Goal: Task Accomplishment & Management: Manage account settings

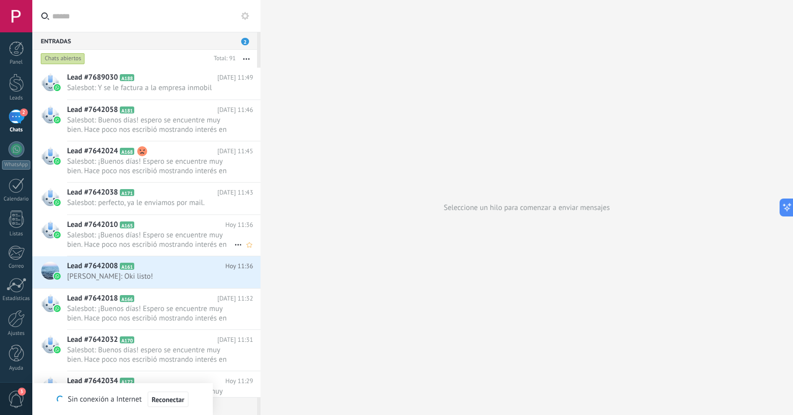
click at [172, 239] on span "Salesbot: ¡Buenos días! Espero se encuentre muy bien. Hace poco nos escribió mo…" at bounding box center [150, 239] width 167 height 19
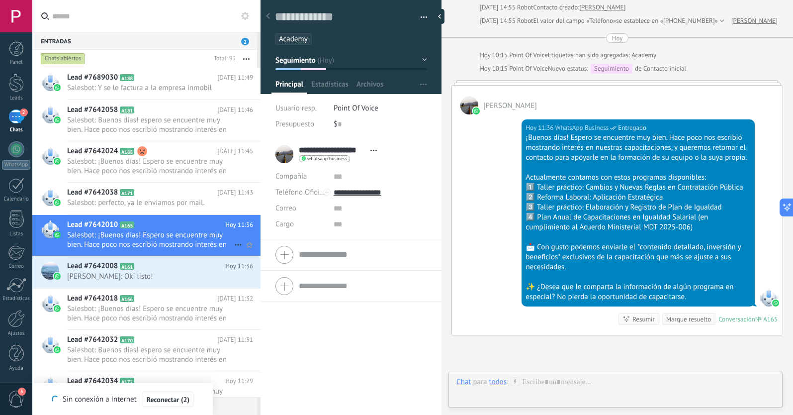
scroll to position [15, 0]
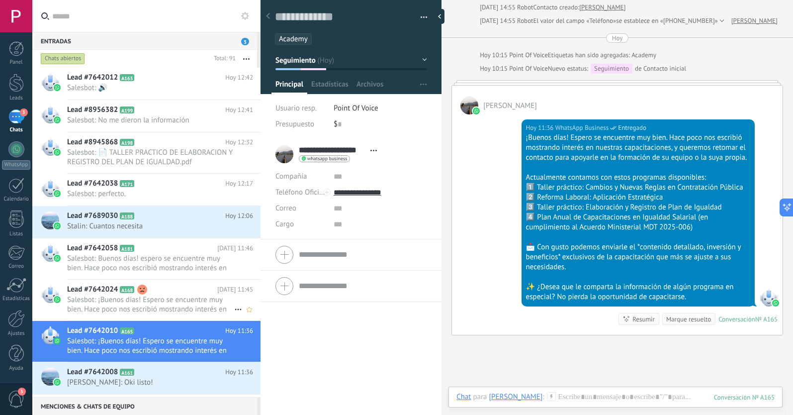
click at [179, 299] on span "Salesbot: ¡Buenos días! Espero se encuentre muy bien. Hace poco nos escribió mo…" at bounding box center [150, 304] width 167 height 19
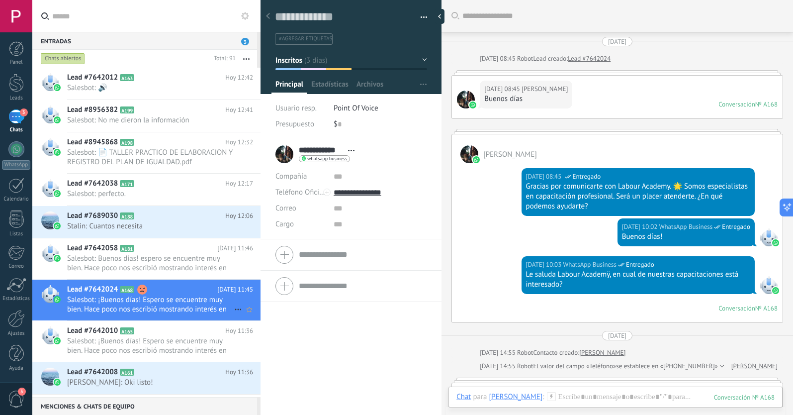
scroll to position [750, 0]
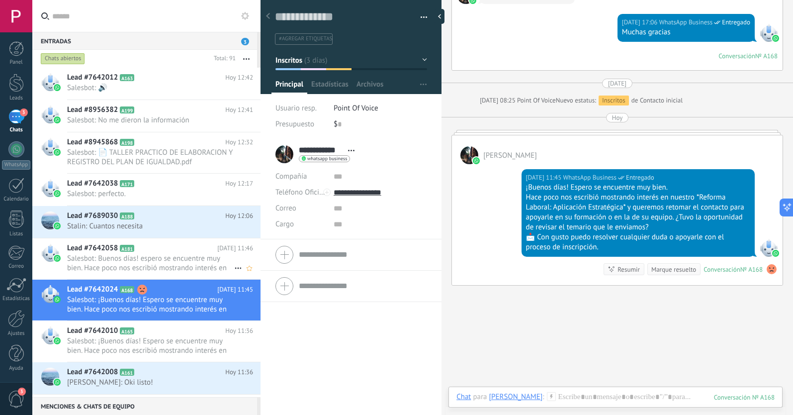
click at [181, 257] on span "Salesbot: Buenos días! espero se encuentre muy bien. Hace poco nos escribió mos…" at bounding box center [150, 263] width 167 height 19
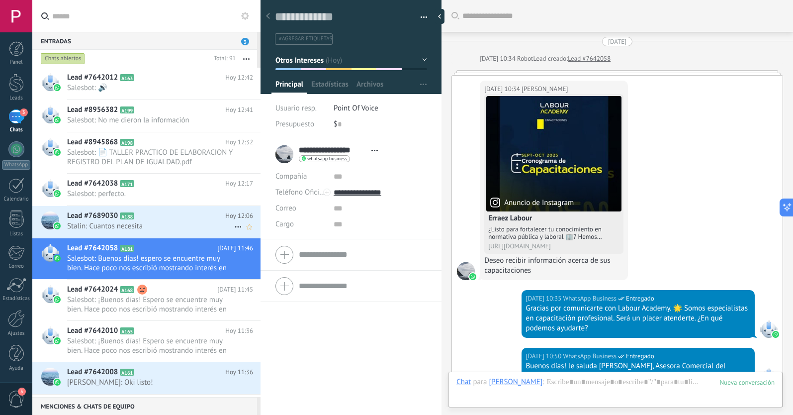
scroll to position [510, 0]
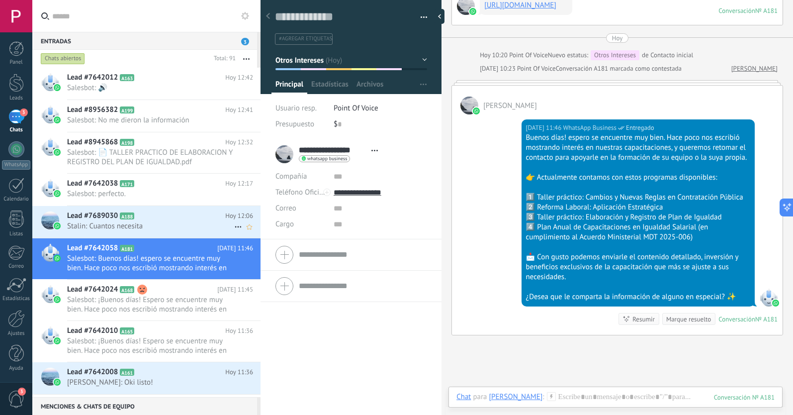
click at [175, 227] on span "Stalin: Cuantos necesita" at bounding box center [150, 225] width 167 height 9
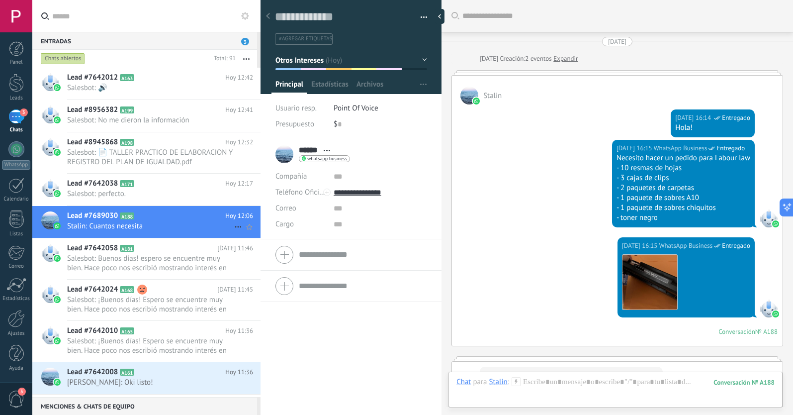
scroll to position [914, 0]
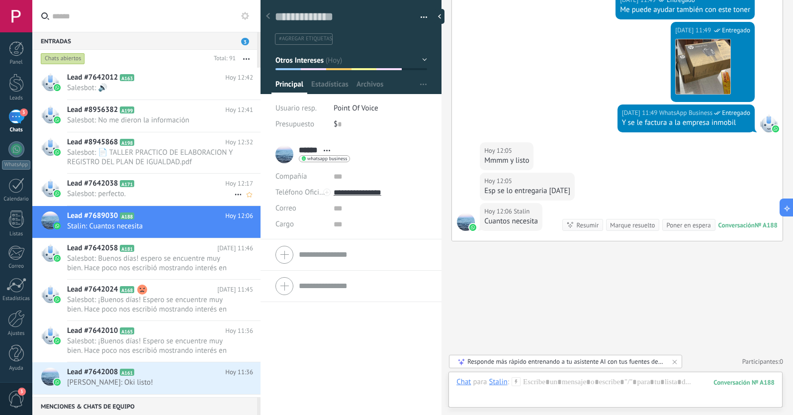
click at [178, 189] on span "Salesbot: perfecto." at bounding box center [150, 193] width 167 height 9
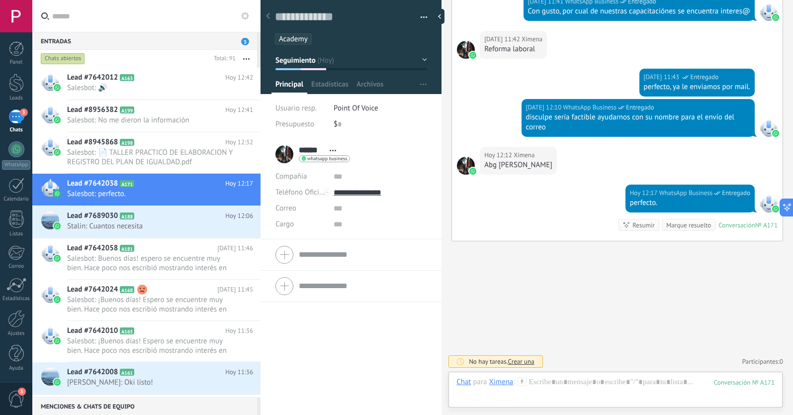
scroll to position [1253, 0]
click at [160, 158] on span "Salesbot: 📄 TALLER PRACTICO DE ELABORACION Y REGISTRO DEL PLAN DE IGUALDAD.pdf" at bounding box center [150, 157] width 167 height 19
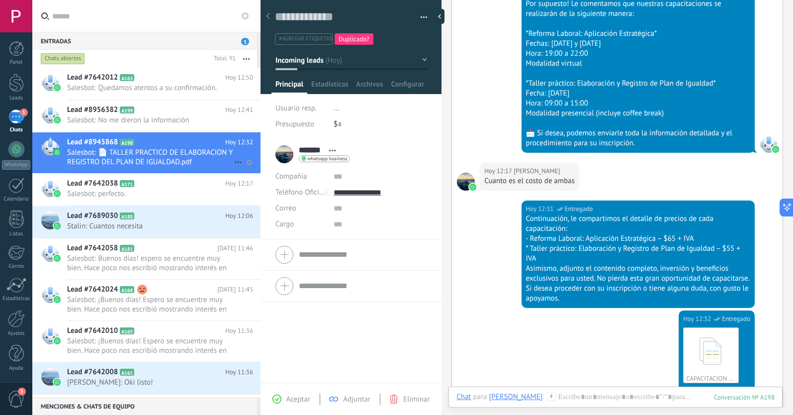
scroll to position [472, 0]
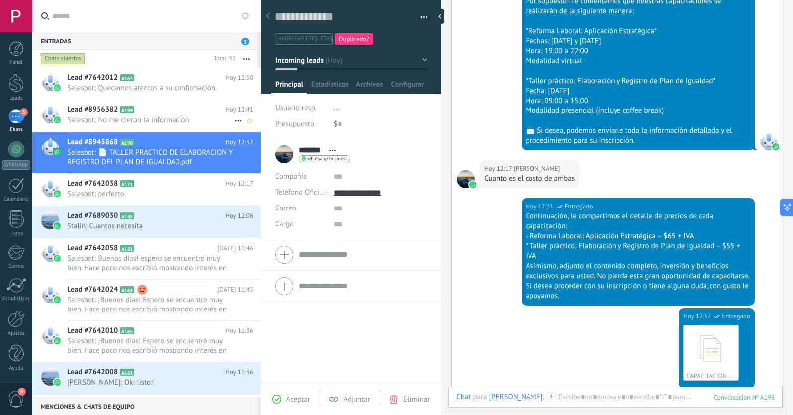
click at [170, 114] on h2 "Lead #8956382 A199" at bounding box center [146, 110] width 158 height 10
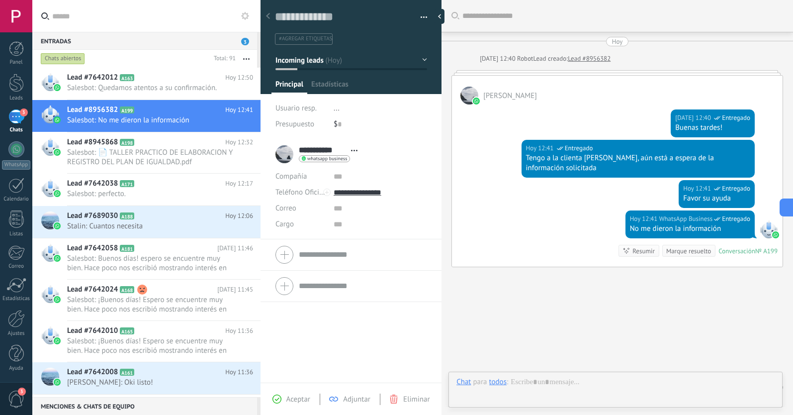
scroll to position [15, 0]
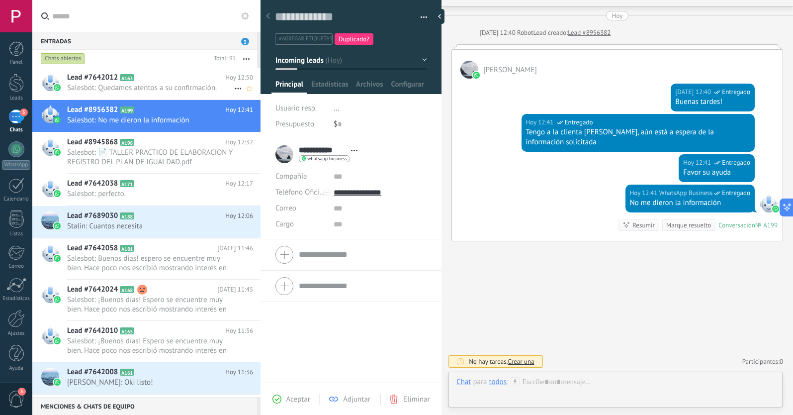
click at [161, 86] on span "Salesbot: Quedamos atentos a su confirmación." at bounding box center [150, 87] width 167 height 9
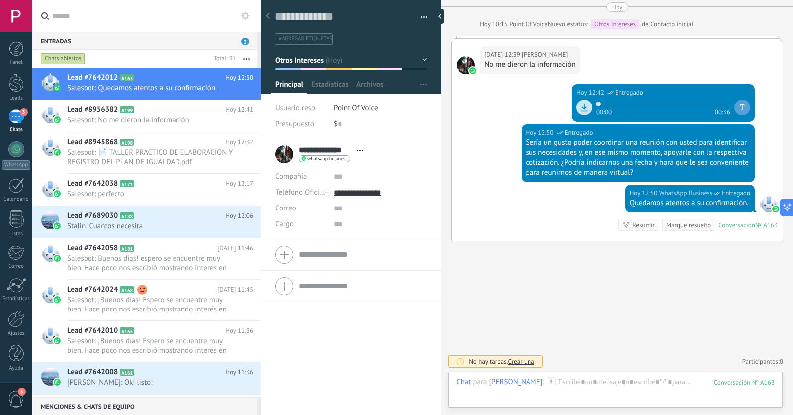
scroll to position [630, 0]
click at [268, 17] on use at bounding box center [268, 16] width 4 height 6
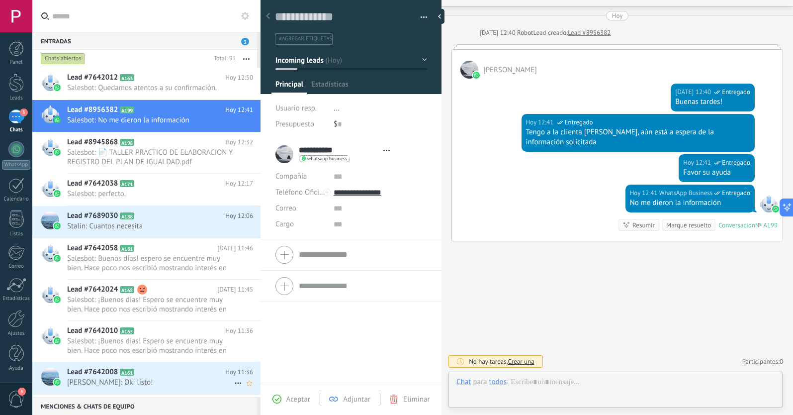
scroll to position [15, 0]
click at [157, 379] on span "[PERSON_NAME]: Oki listo!" at bounding box center [150, 381] width 167 height 9
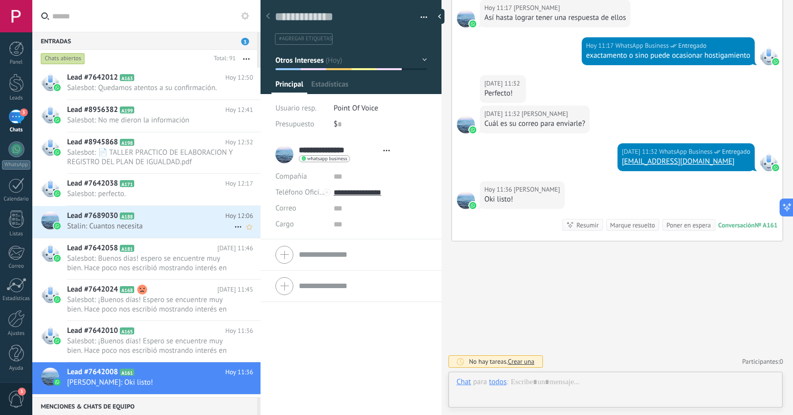
scroll to position [15, 0]
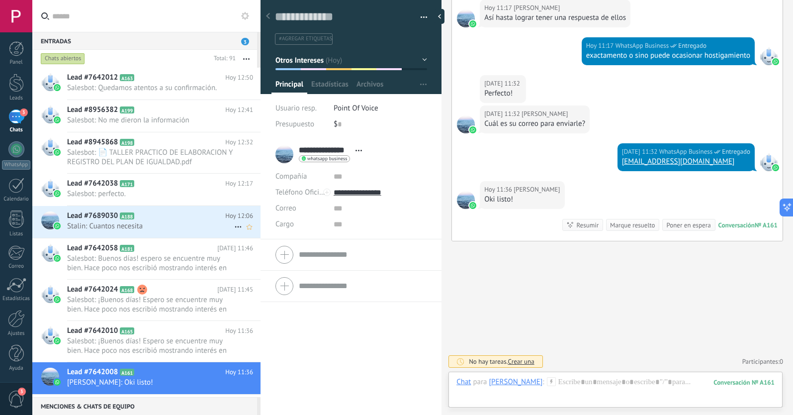
click at [165, 224] on span "Stalin: Cuantos necesita" at bounding box center [150, 225] width 167 height 9
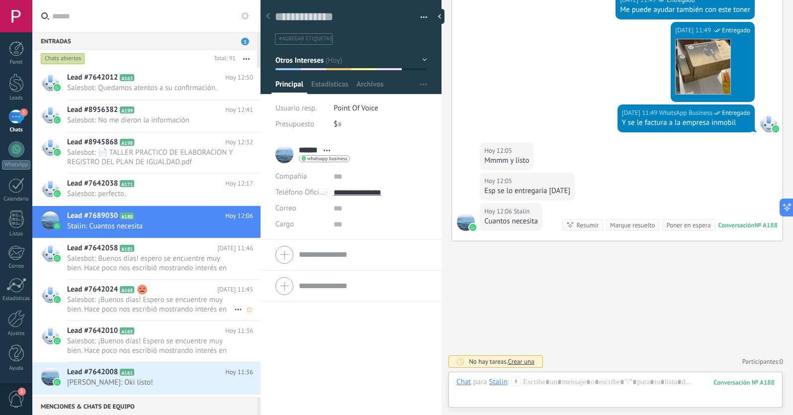
scroll to position [15, 0]
click at [165, 262] on span "Salesbot: Buenos días! espero se encuentre muy bien. Hace poco nos escribió mos…" at bounding box center [150, 263] width 167 height 19
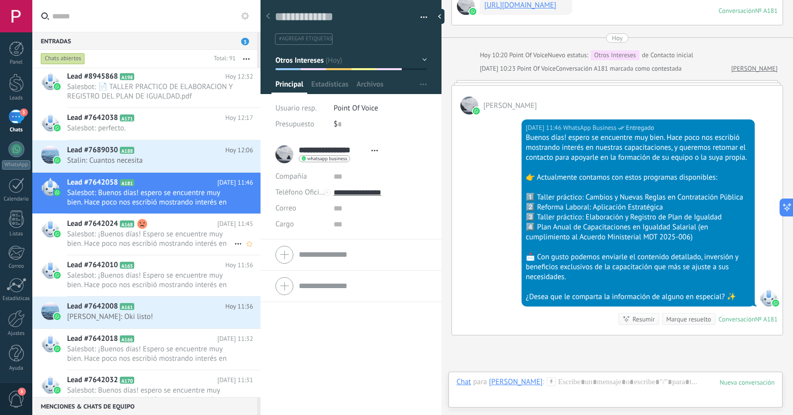
scroll to position [67, 0]
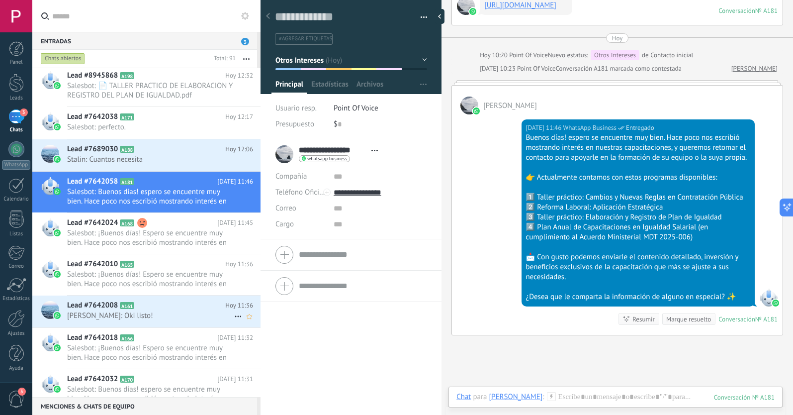
click at [235, 318] on icon at bounding box center [238, 316] width 12 height 12
click at [245, 322] on div "[PERSON_NAME] respondió" at bounding box center [286, 321] width 98 height 20
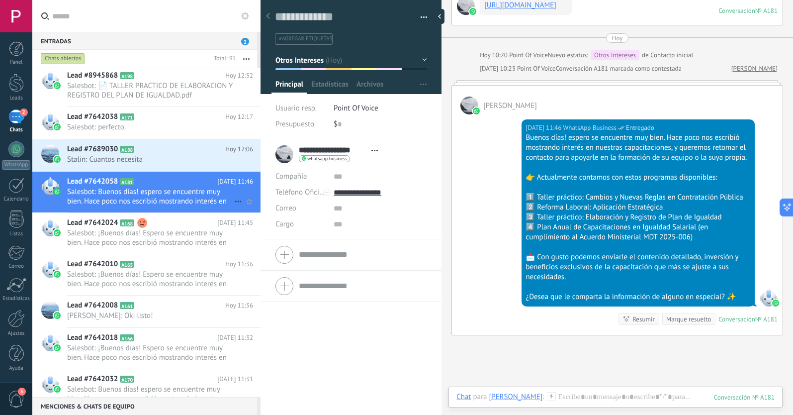
click at [232, 199] on icon at bounding box center [238, 201] width 12 height 12
click at [194, 188] on div at bounding box center [396, 207] width 793 height 415
click at [204, 154] on h2 "Lead #7689030 A188" at bounding box center [146, 149] width 158 height 10
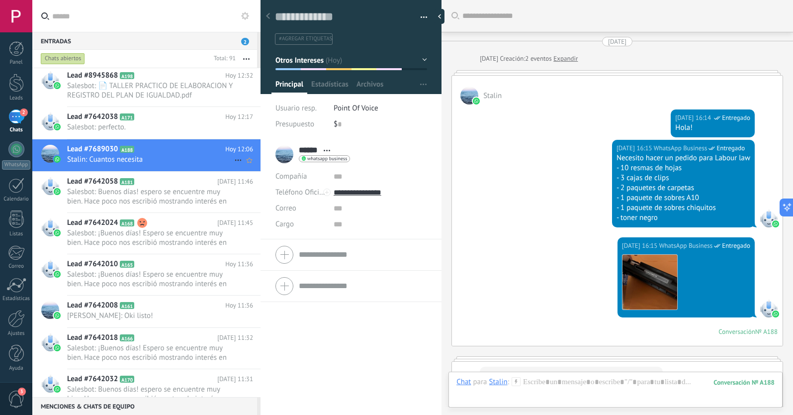
scroll to position [15, 0]
click at [235, 160] on use at bounding box center [238, 160] width 6 height 1
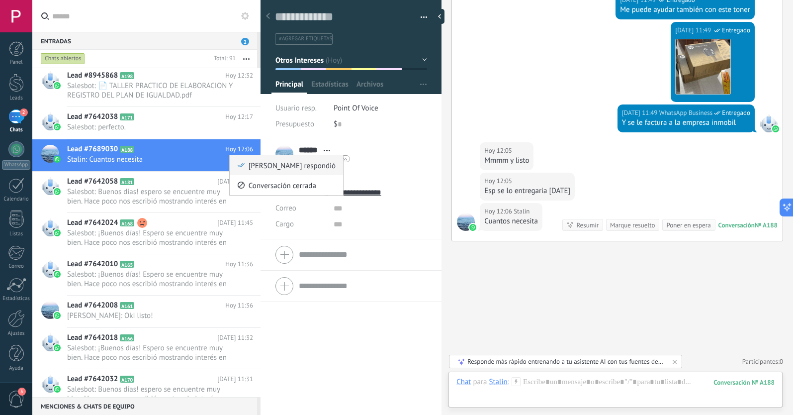
click at [243, 167] on icon at bounding box center [241, 165] width 7 height 7
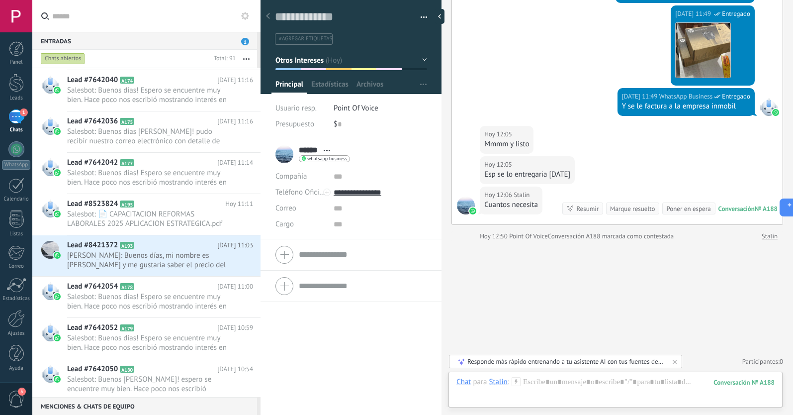
scroll to position [530, 0]
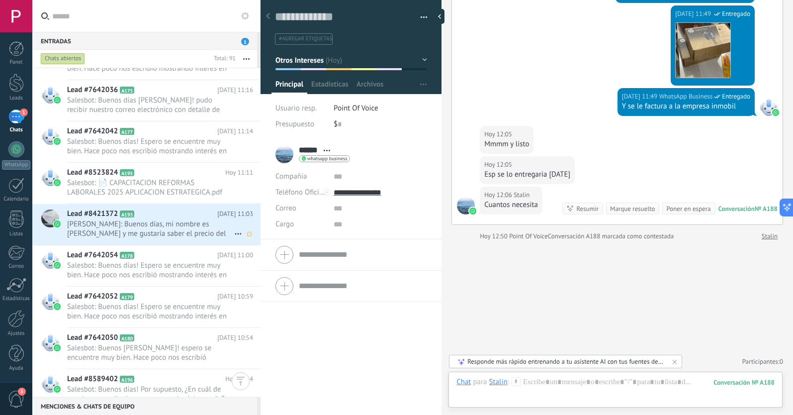
click at [183, 222] on span "[PERSON_NAME]: Buenos días, mi nombre es [PERSON_NAME] y me gustaría saber el p…" at bounding box center [150, 228] width 167 height 19
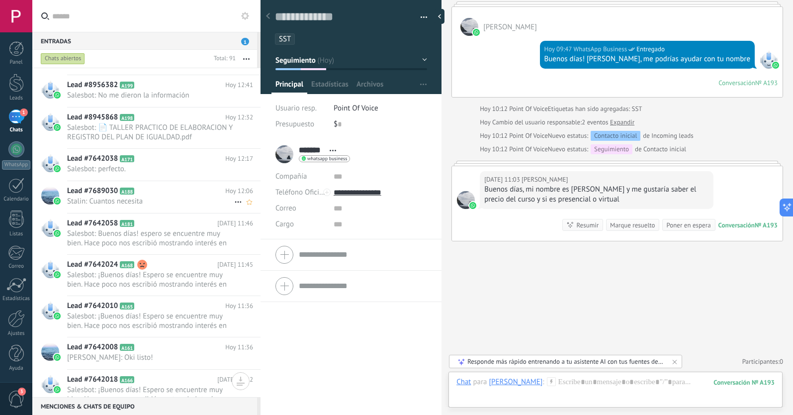
scroll to position [25, 0]
click at [24, 86] on link "Leads" at bounding box center [16, 88] width 32 height 28
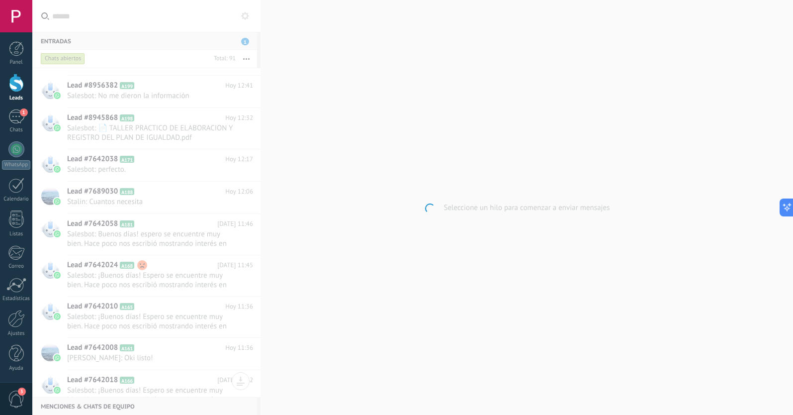
click at [15, 85] on div at bounding box center [16, 83] width 15 height 18
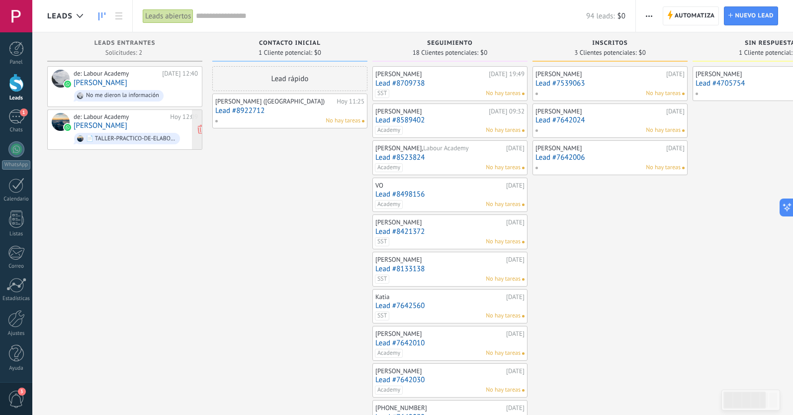
click at [85, 123] on link "[PERSON_NAME]" at bounding box center [101, 125] width 54 height 8
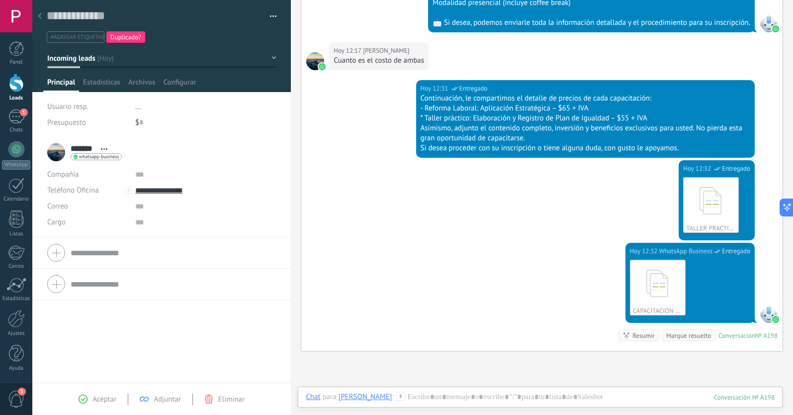
scroll to position [562, 0]
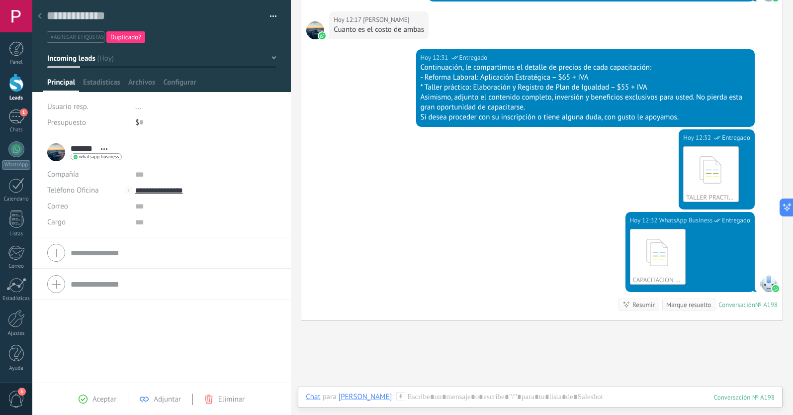
click at [36, 11] on div at bounding box center [40, 16] width 14 height 19
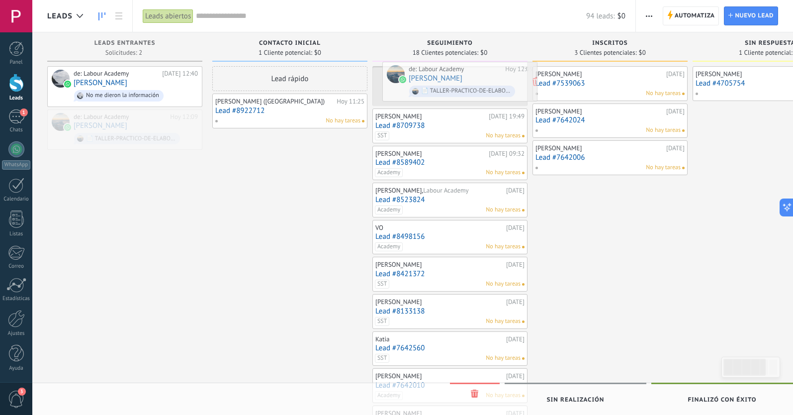
drag, startPoint x: 128, startPoint y: 121, endPoint x: 455, endPoint y: 77, distance: 329.6
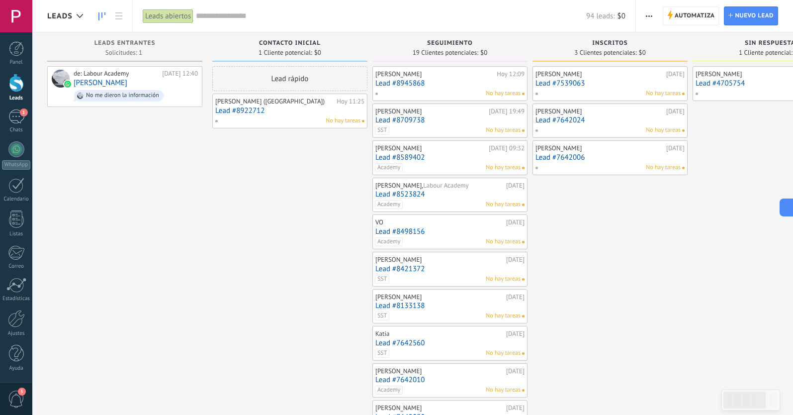
click at [454, 79] on link "Lead #8945868" at bounding box center [449, 83] width 149 height 8
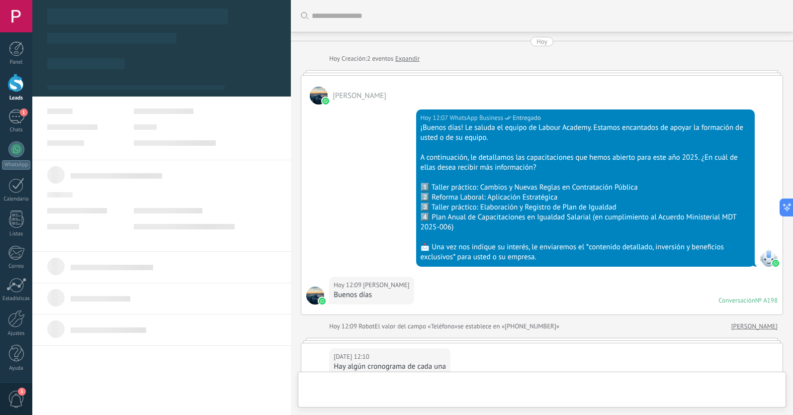
scroll to position [671, 0]
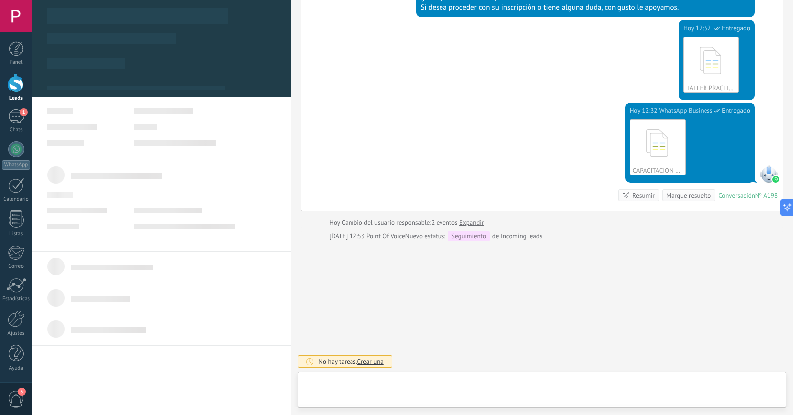
type textarea "**********"
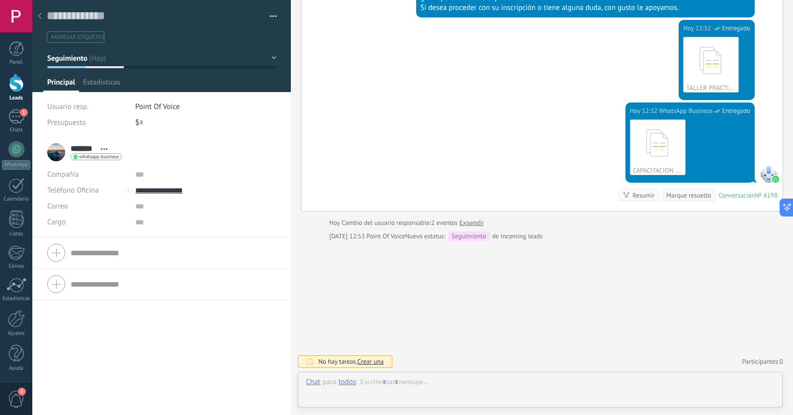
scroll to position [15, 0]
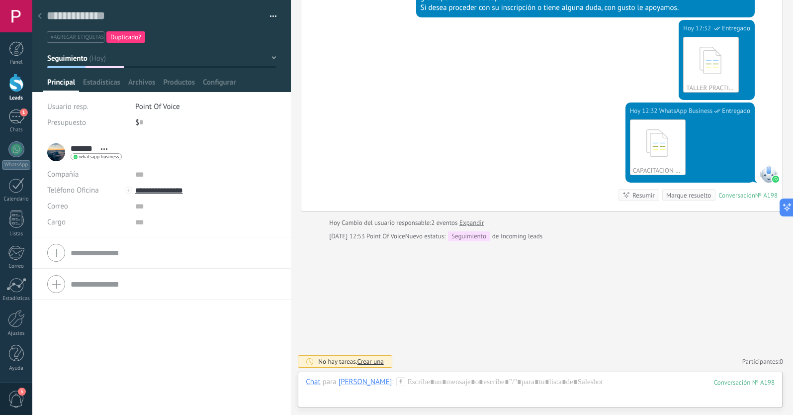
click at [87, 37] on span "#agregar etiquetas" at bounding box center [77, 37] width 53 height 7
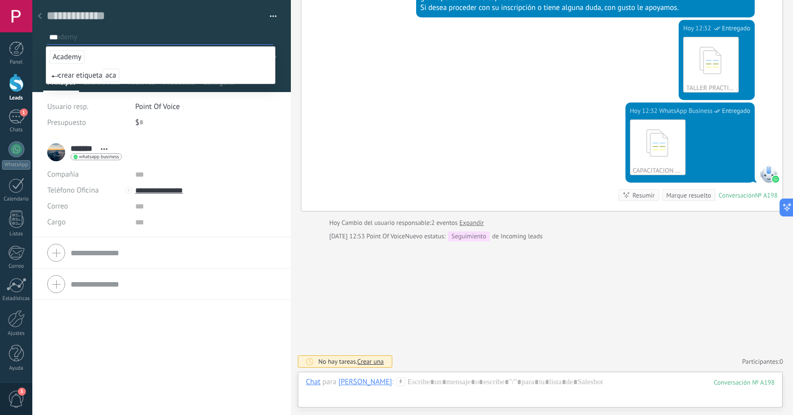
type input "***"
click at [70, 56] on span "Academy" at bounding box center [67, 56] width 35 height 13
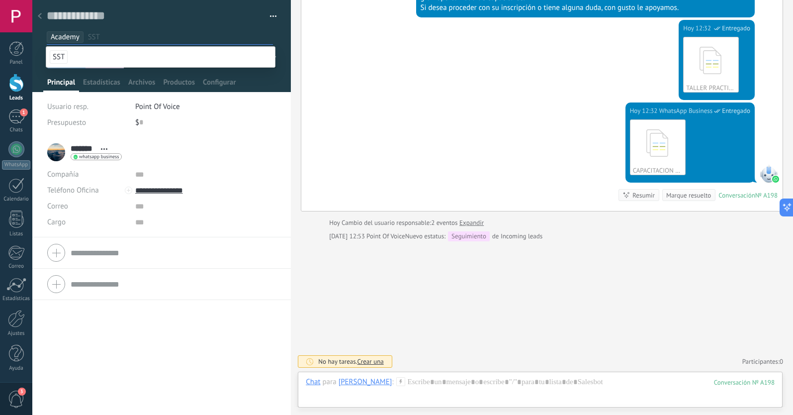
click at [104, 354] on div "******* [PERSON_NAME] ******* [PERSON_NAME] Abrir detalle Copie el nombre" at bounding box center [161, 276] width 259 height 278
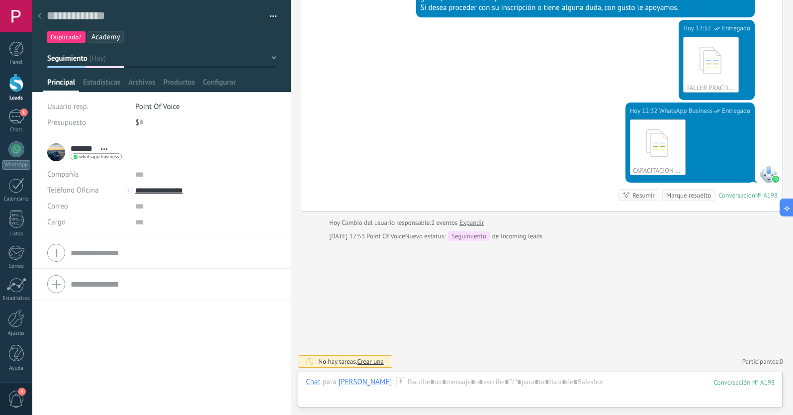
click at [41, 17] on icon at bounding box center [40, 16] width 4 height 6
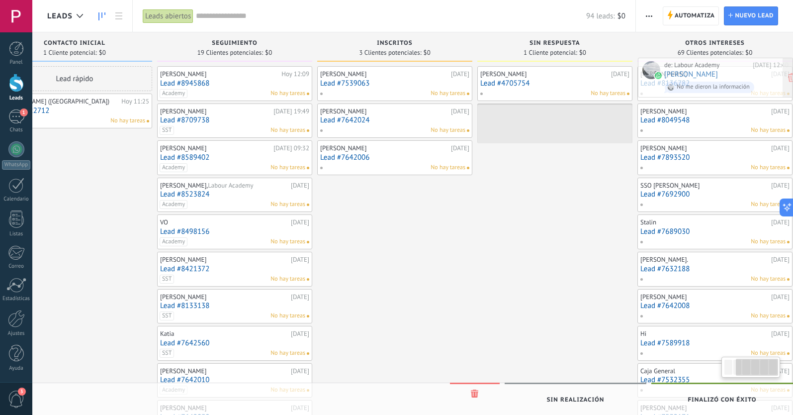
scroll to position [0, 230]
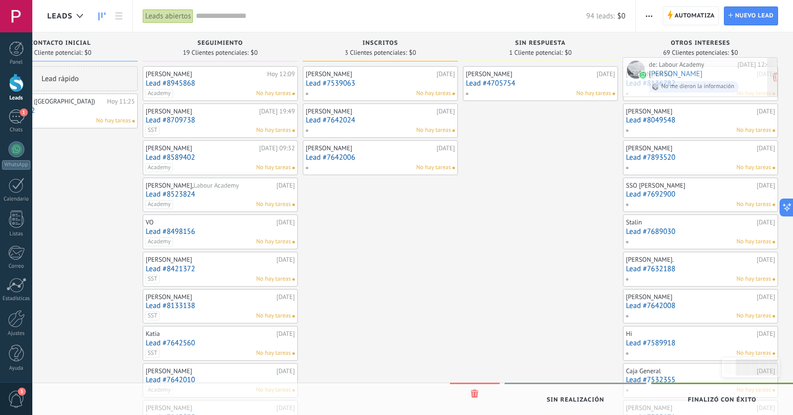
drag, startPoint x: 142, startPoint y: 83, endPoint x: 715, endPoint y: 79, distance: 572.4
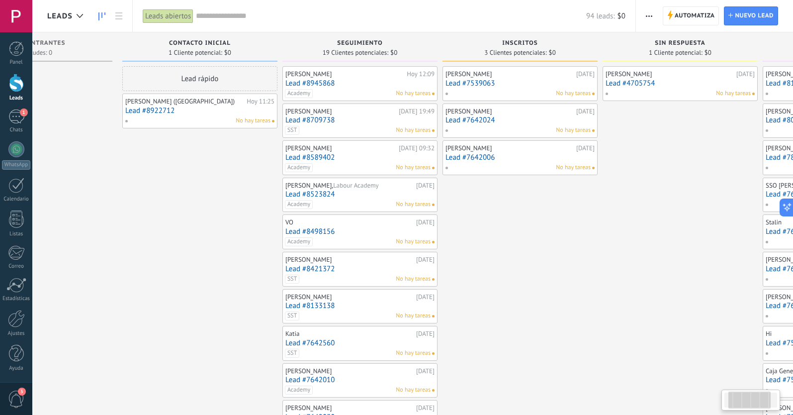
scroll to position [0, 86]
